Goal: Find specific fact: Find specific fact

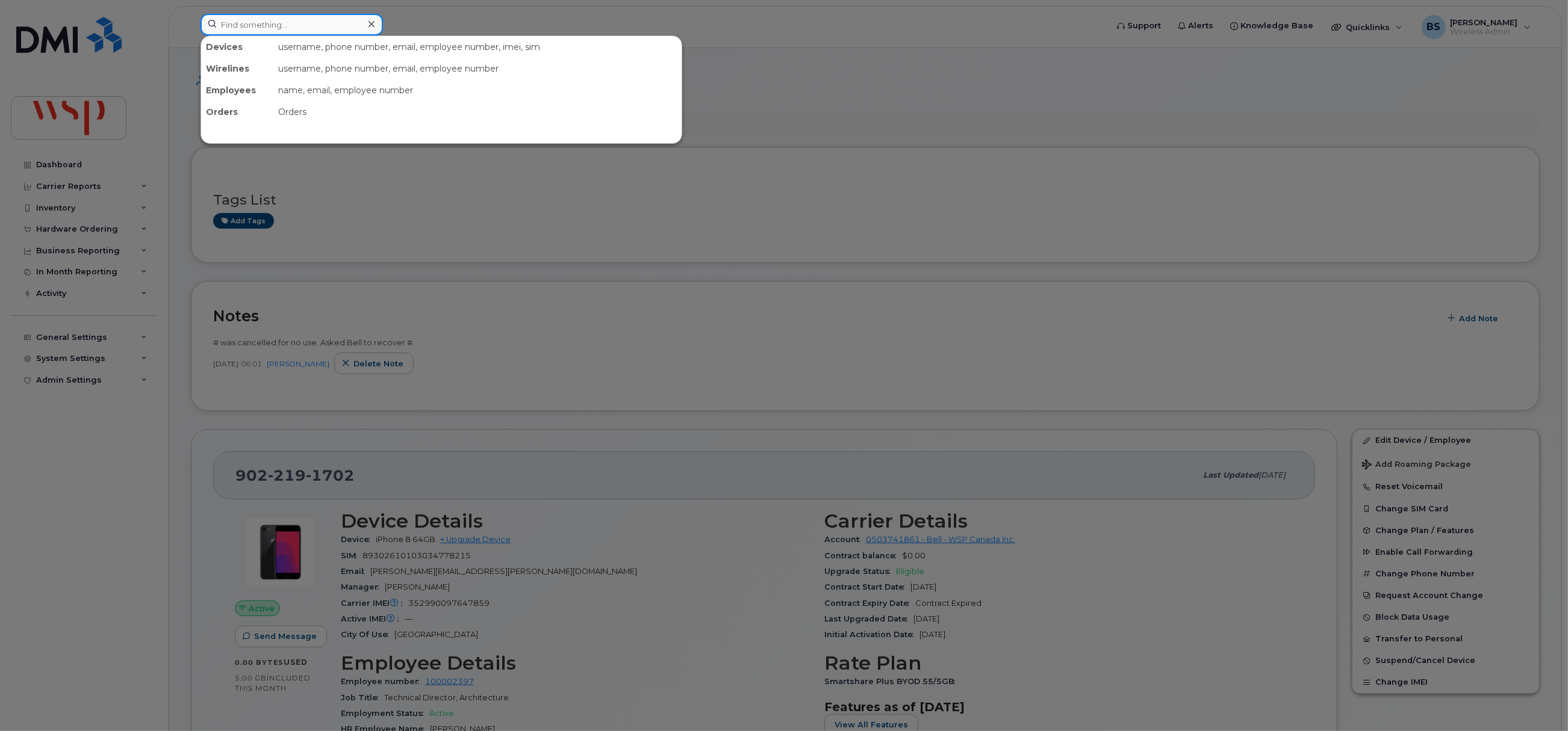
click at [288, 21] on input at bounding box center [292, 24] width 183 height 22
paste input "2893565462"
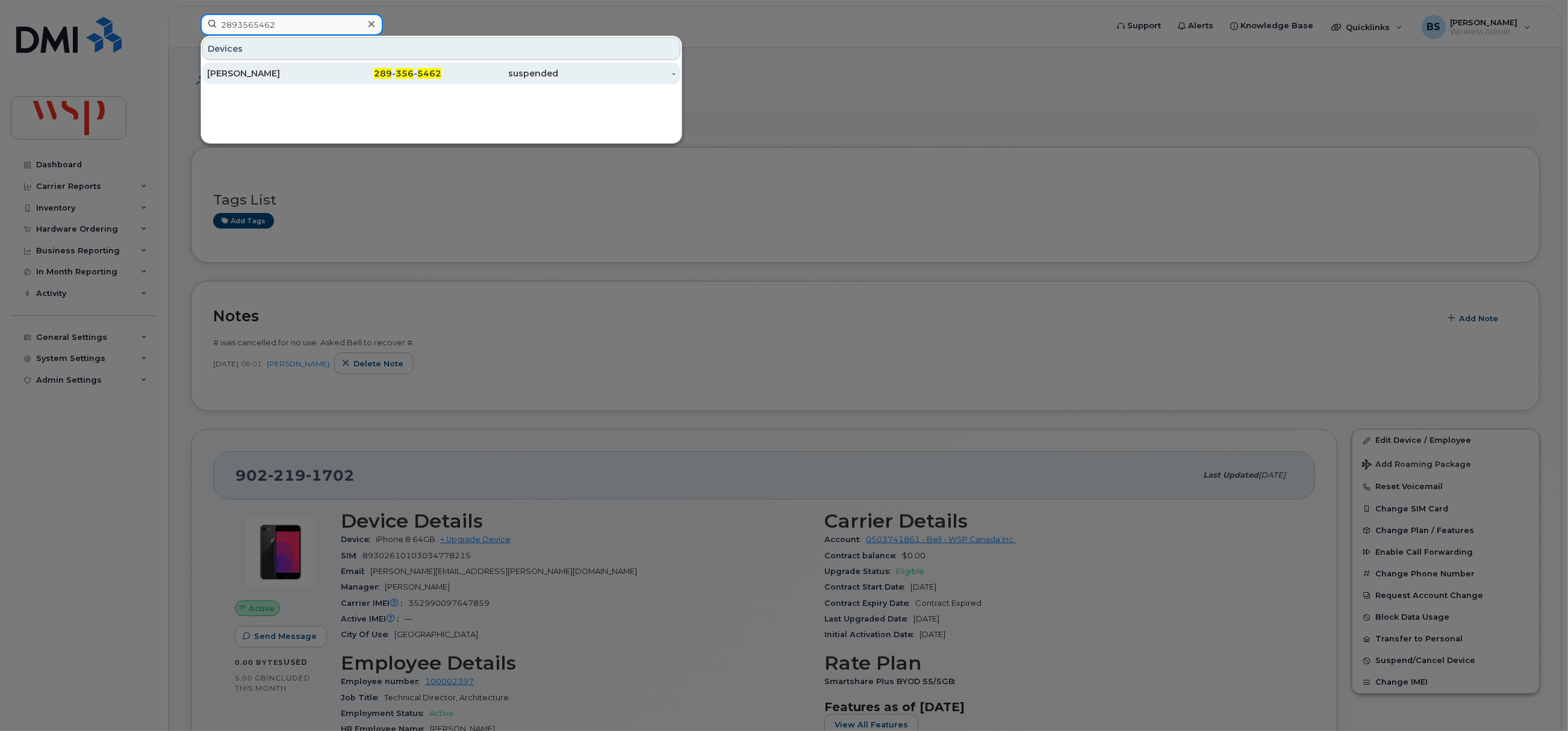
type input "2893565462"
click at [234, 70] on div "[PERSON_NAME]" at bounding box center [266, 73] width 117 height 12
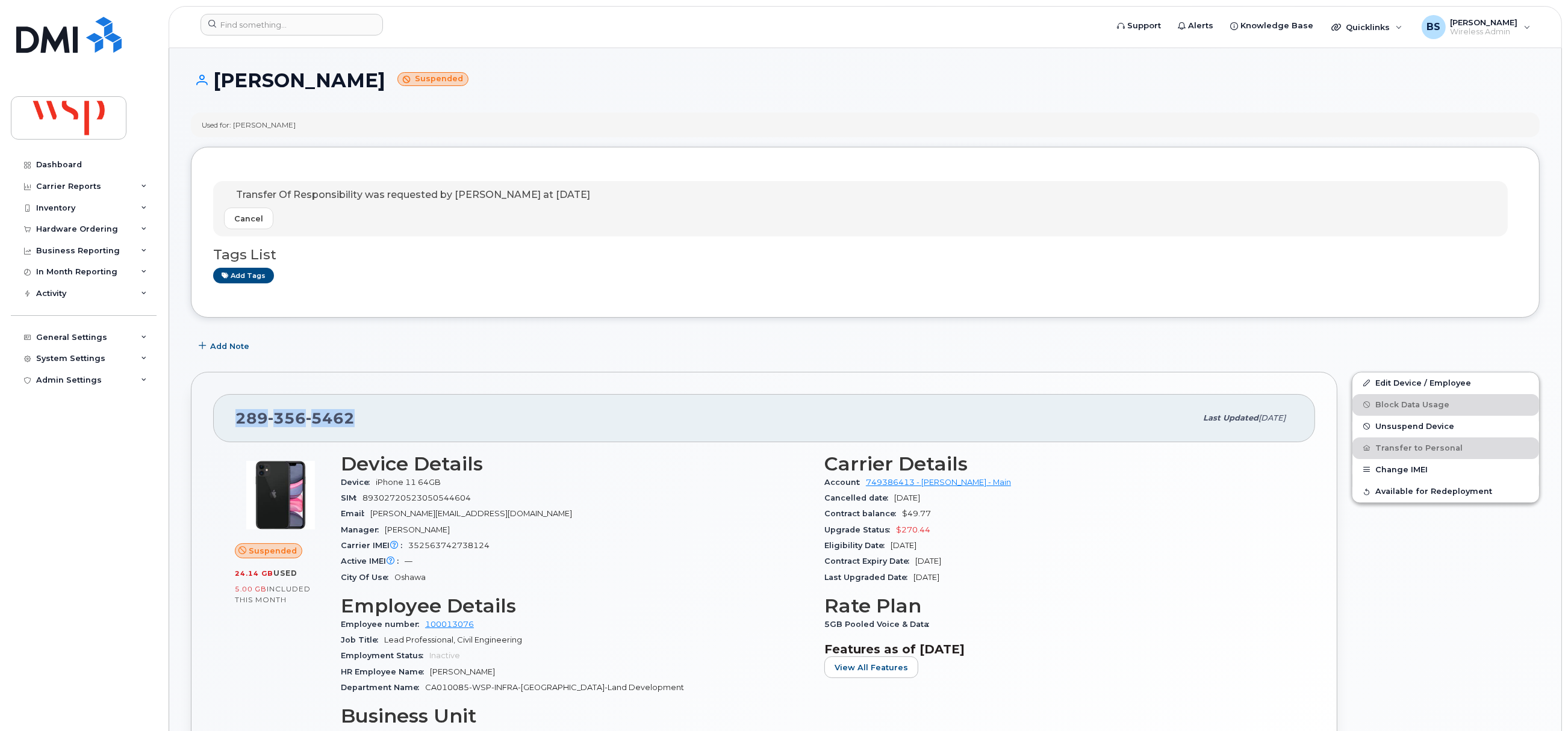
drag, startPoint x: 363, startPoint y: 423, endPoint x: 272, endPoint y: 419, distance: 91.1
click at [239, 424] on div "289 356 5462" at bounding box center [716, 418] width 960 height 26
copy span "289 356 5462"
